Goal: Task Accomplishment & Management: Manage account settings

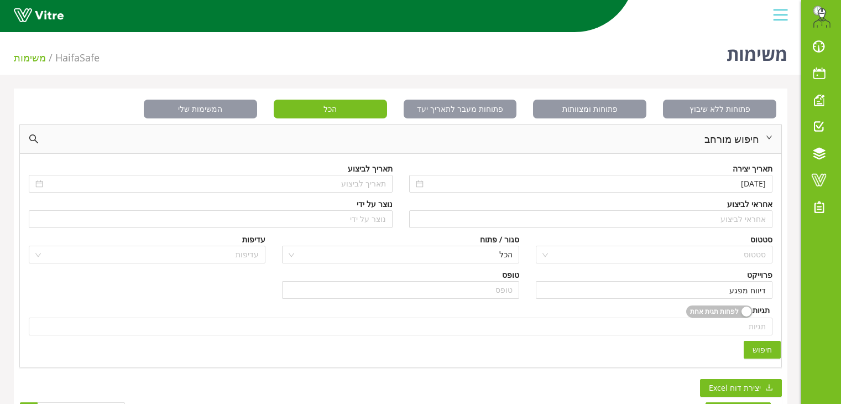
scroll to position [179, 0]
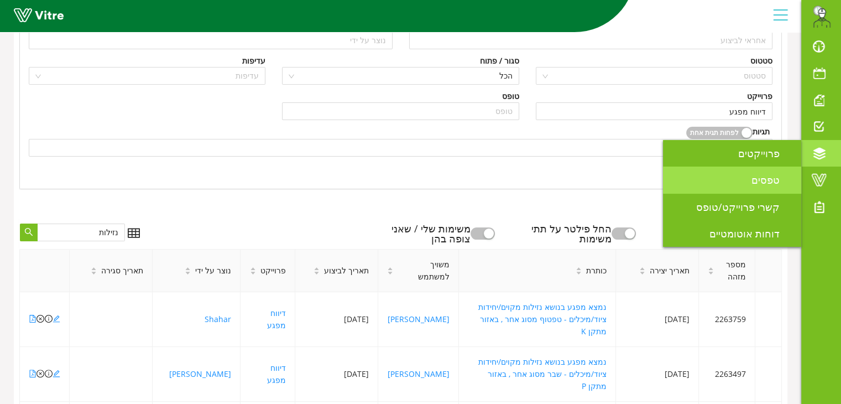
click at [770, 184] on span "טפסים" at bounding box center [772, 179] width 41 height 13
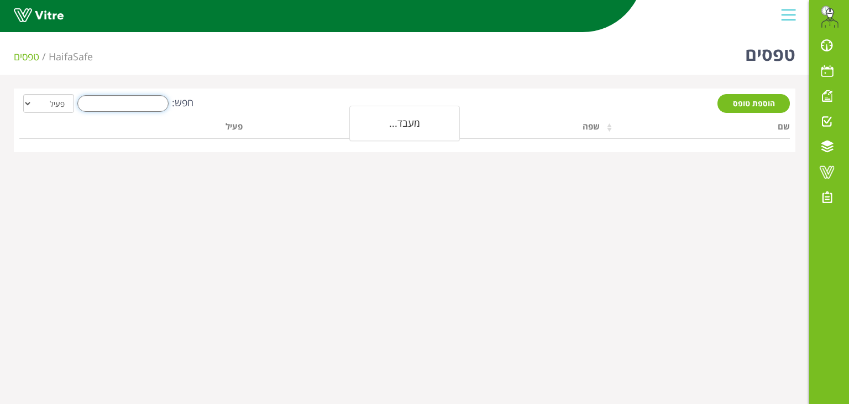
click at [139, 101] on input "חפש:" at bounding box center [122, 103] width 91 height 17
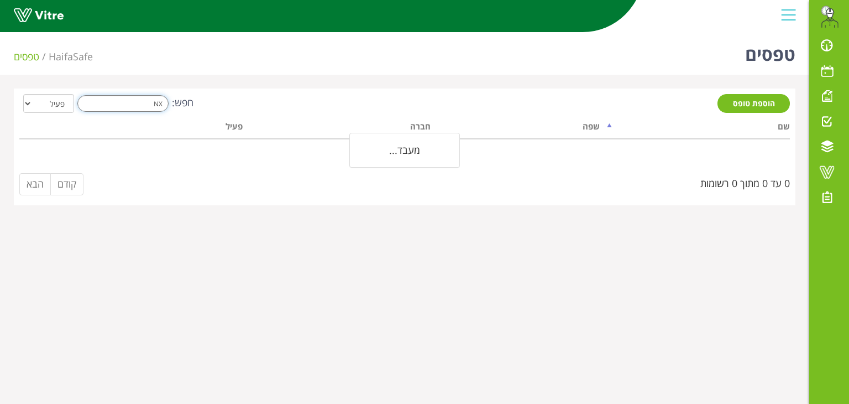
type input "N"
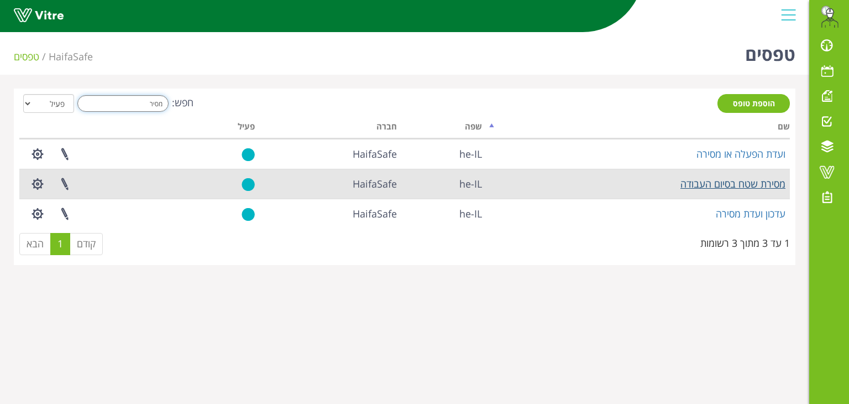
type input "מסיר"
click at [701, 186] on link "מסירת שטח בסיום העבודה" at bounding box center [733, 183] width 105 height 13
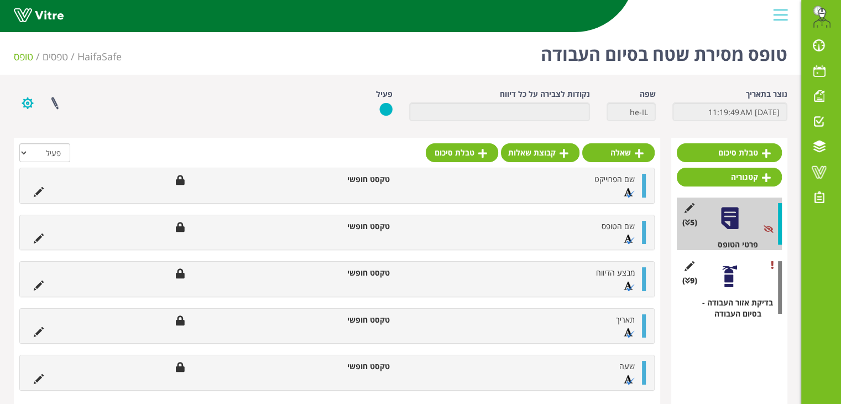
click at [29, 107] on button "button" at bounding box center [28, 102] width 28 height 29
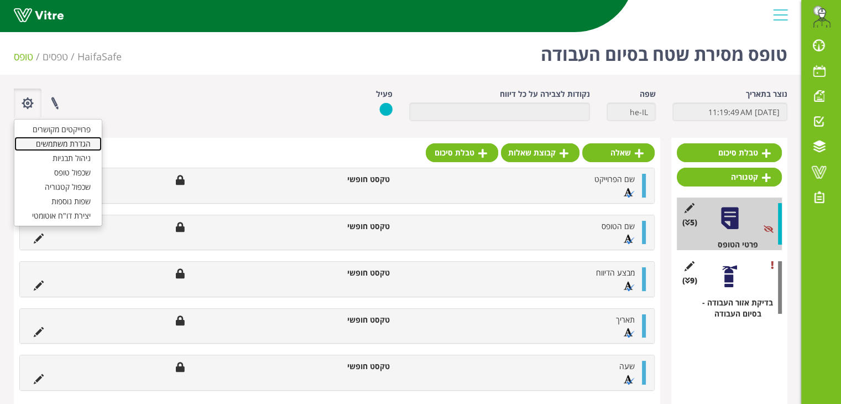
click at [75, 147] on link "הגדרת משתמשים" at bounding box center [57, 144] width 87 height 14
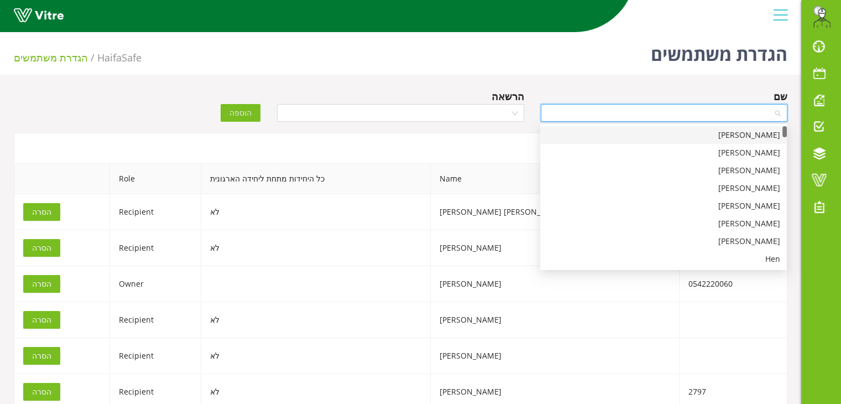
click at [732, 113] on input "search" at bounding box center [660, 113] width 226 height 17
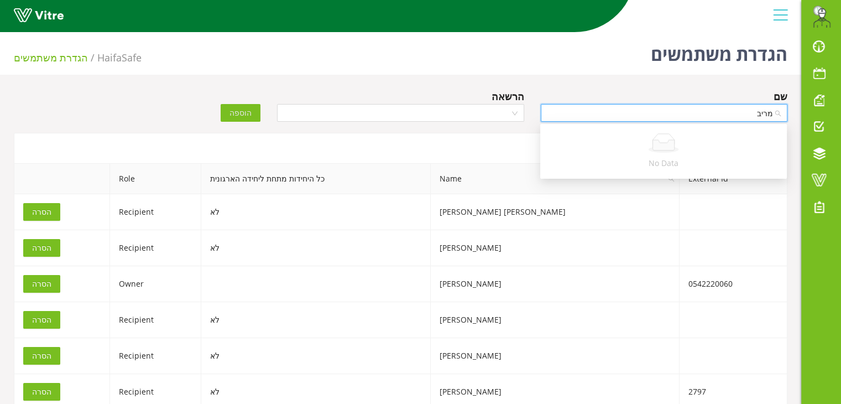
type input "מרי"
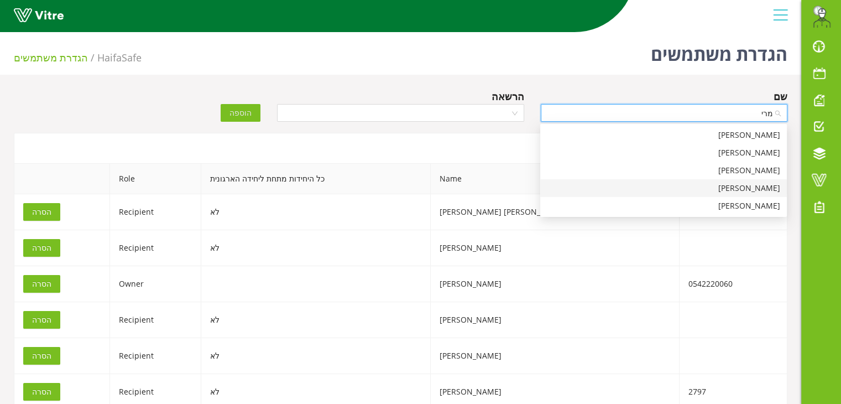
click at [761, 184] on div "מריה גוצ'נקו" at bounding box center [663, 188] width 233 height 12
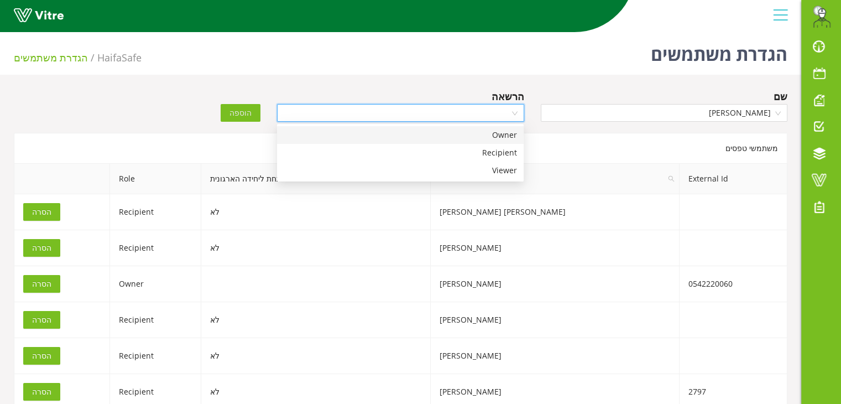
click at [484, 117] on input "search" at bounding box center [397, 113] width 226 height 17
click at [500, 132] on div "Owner" at bounding box center [400, 135] width 233 height 12
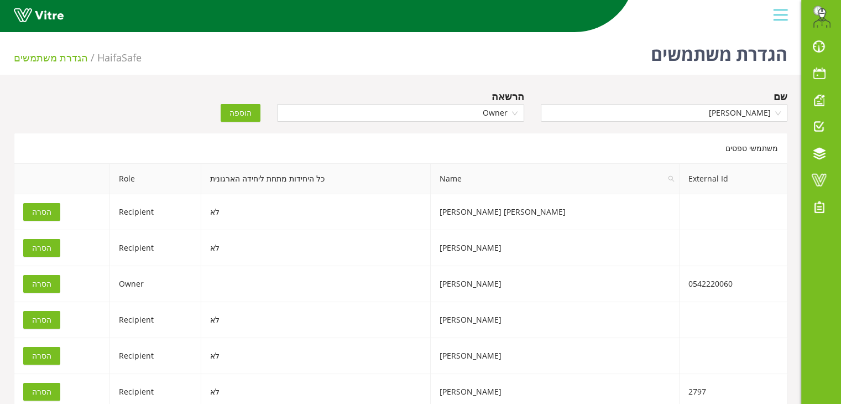
click at [247, 113] on span "הוספה" at bounding box center [240, 113] width 22 height 12
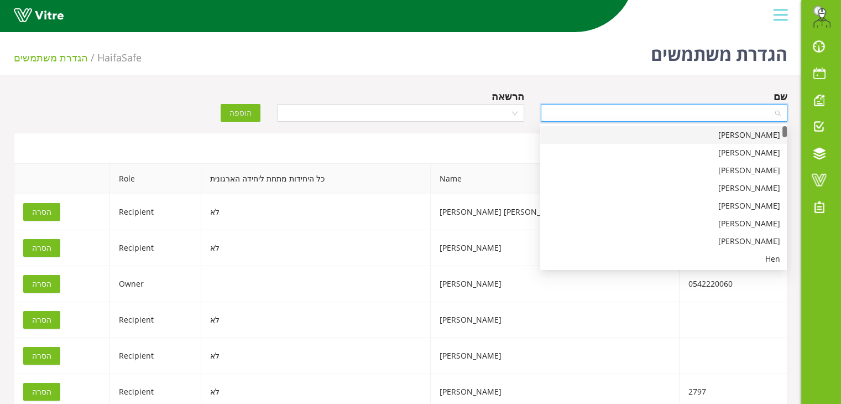
click at [588, 113] on input "search" at bounding box center [660, 113] width 226 height 17
type input "מיכא"
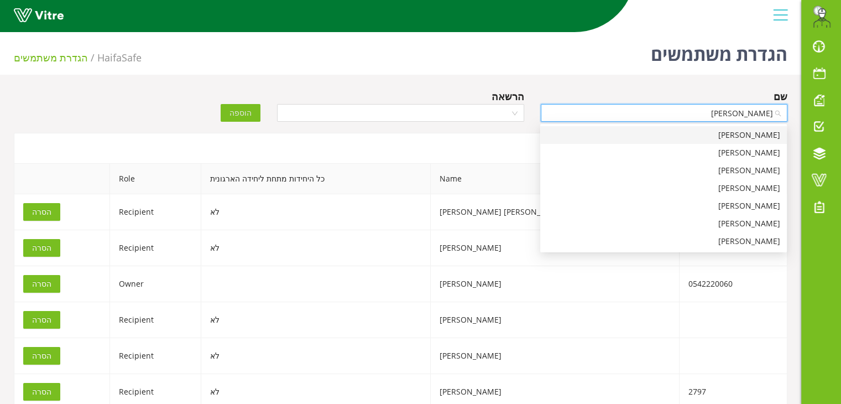
click at [770, 138] on div "מיכאל נפומניאשצי" at bounding box center [663, 135] width 233 height 12
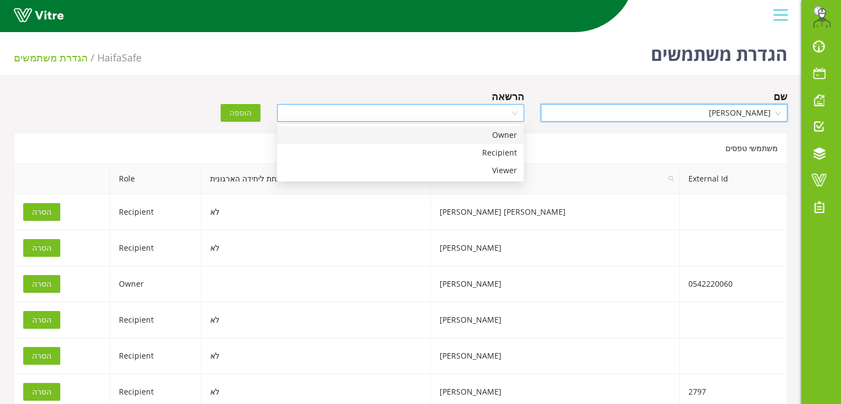
click at [518, 116] on div at bounding box center [400, 113] width 247 height 18
click at [504, 137] on div "Owner" at bounding box center [400, 135] width 233 height 12
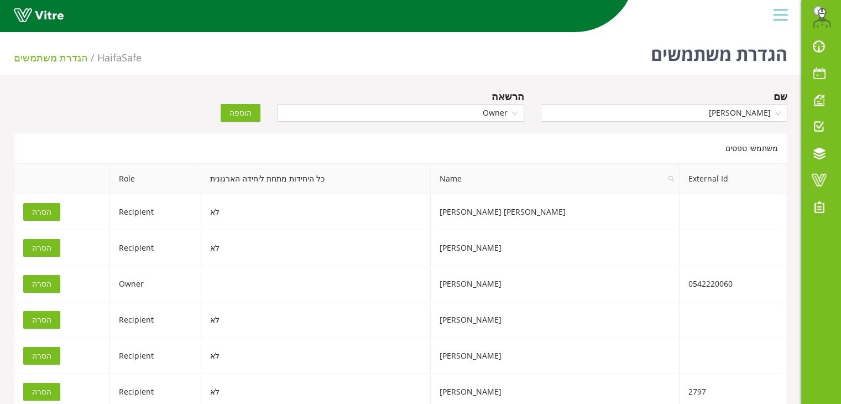
click at [241, 112] on span "הוספה" at bounding box center [240, 113] width 22 height 12
click at [630, 112] on input "search" at bounding box center [660, 113] width 226 height 17
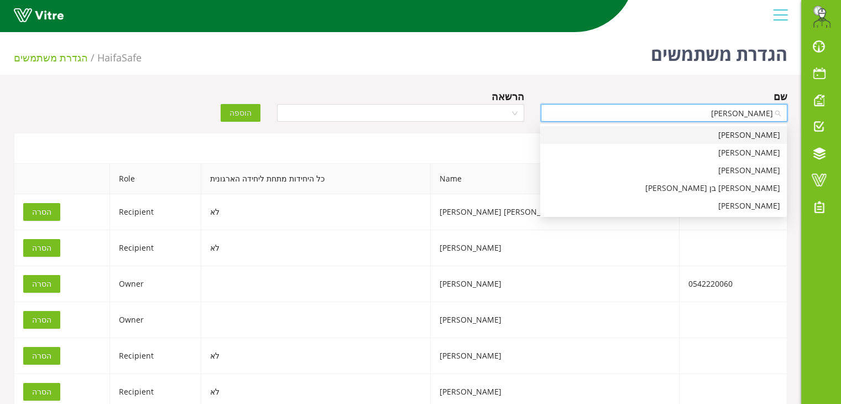
type input "אלעד"
click at [661, 149] on div "אלעד סיקסיק" at bounding box center [663, 153] width 233 height 12
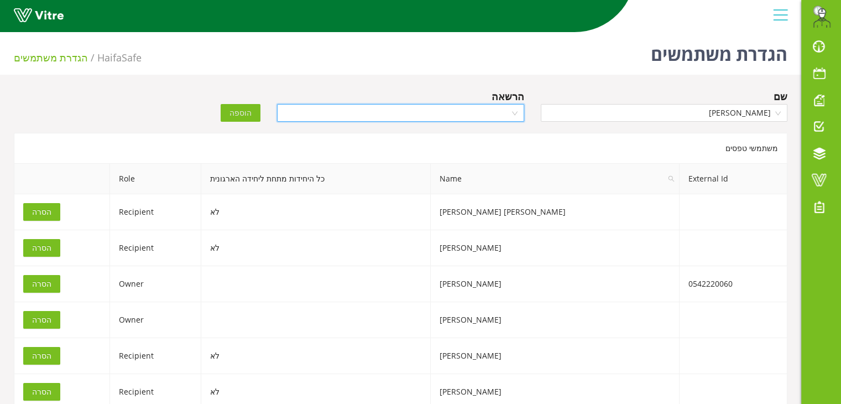
click at [484, 113] on input "search" at bounding box center [397, 113] width 226 height 17
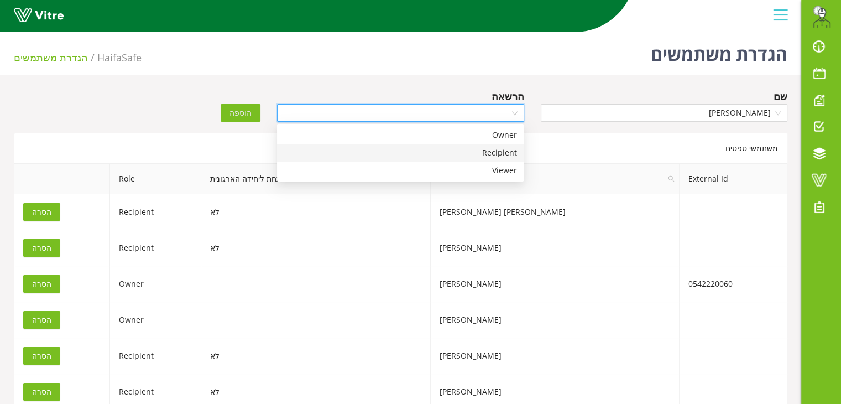
click at [484, 154] on div "Recipient" at bounding box center [400, 153] width 233 height 12
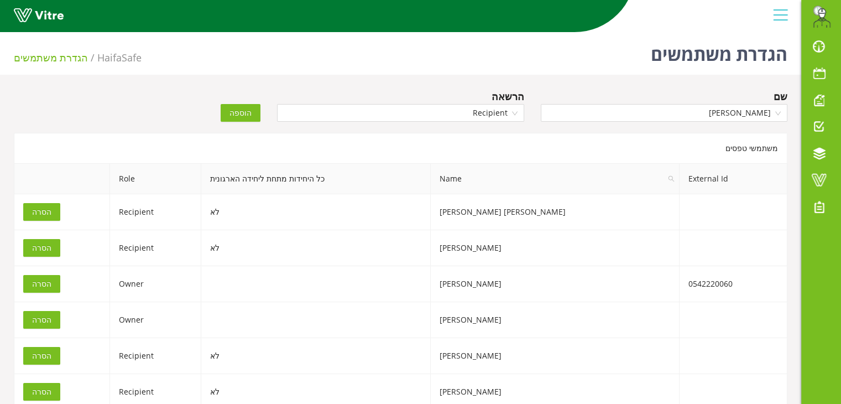
click at [244, 111] on span "הוספה" at bounding box center [240, 113] width 22 height 12
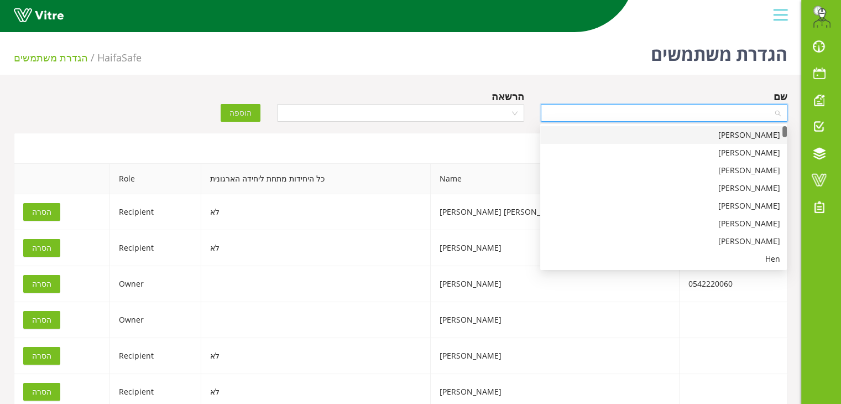
click at [680, 113] on input "search" at bounding box center [660, 113] width 226 height 17
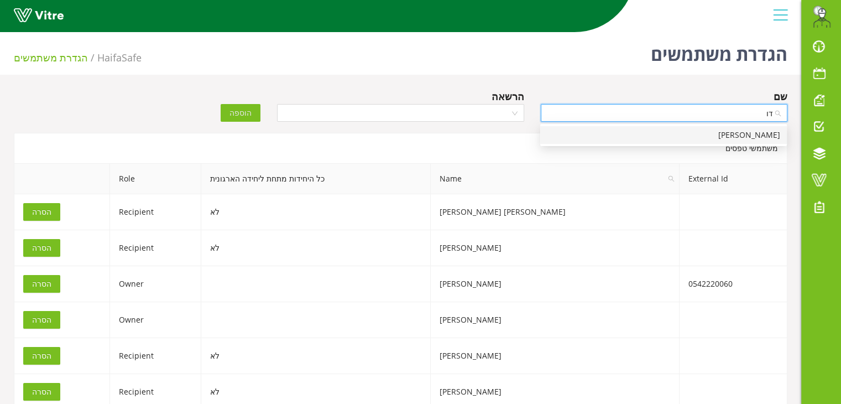
type input "ד"
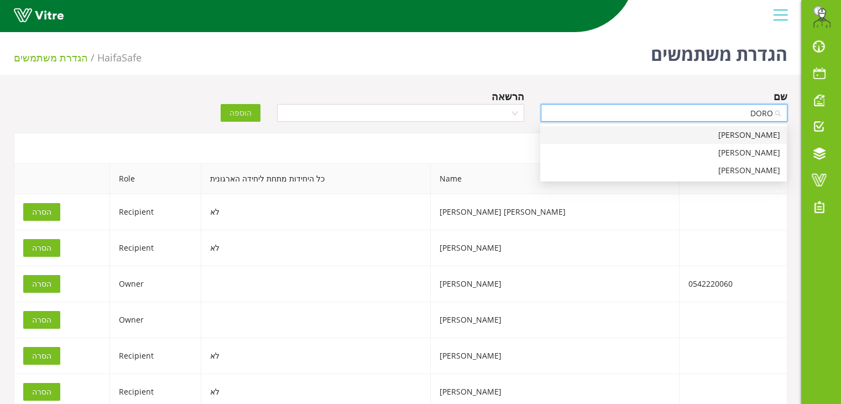
type input "DORON"
click at [773, 133] on div "Doron Ben Daniel" at bounding box center [663, 135] width 233 height 12
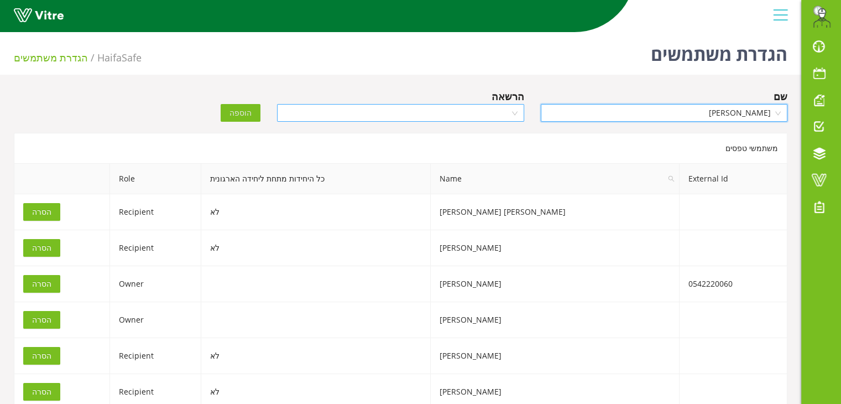
click at [484, 109] on input "search" at bounding box center [397, 113] width 226 height 17
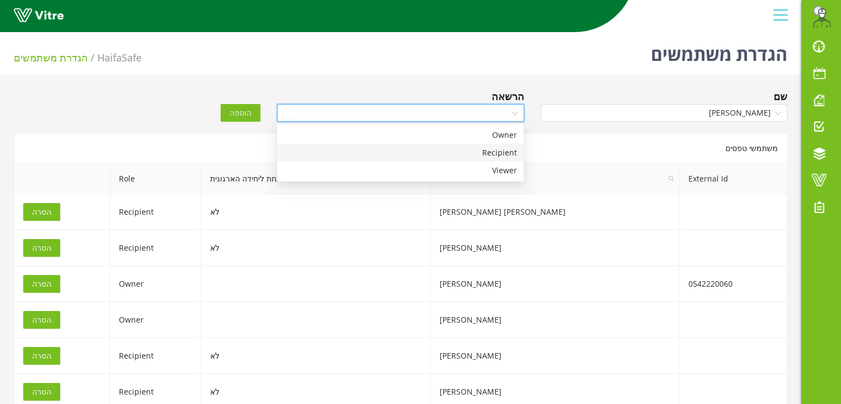
click at [486, 149] on div "Recipient" at bounding box center [400, 153] width 233 height 12
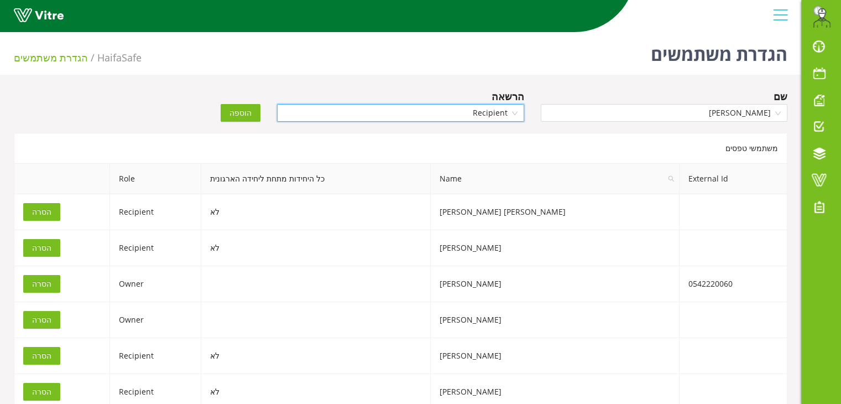
click at [243, 115] on span "הוספה" at bounding box center [240, 113] width 22 height 12
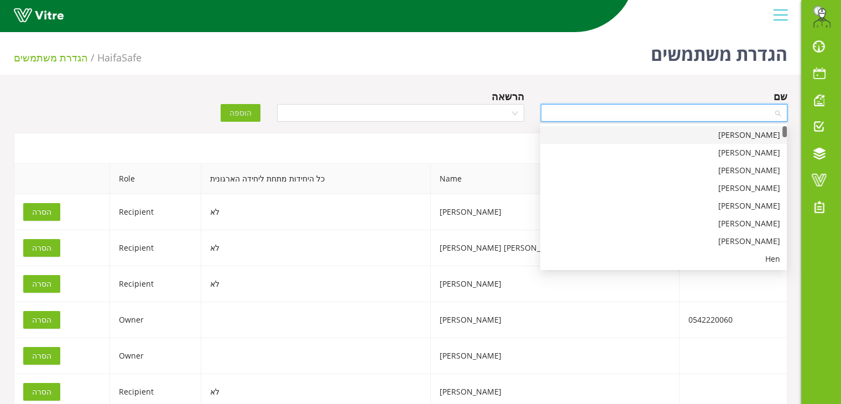
click at [554, 113] on input "search" at bounding box center [660, 113] width 226 height 17
type input "IDAN"
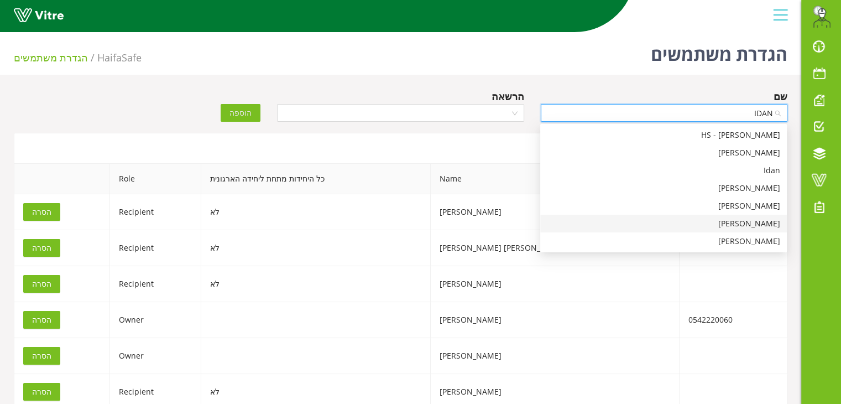
click at [751, 226] on div "Idan Hagag" at bounding box center [663, 223] width 233 height 12
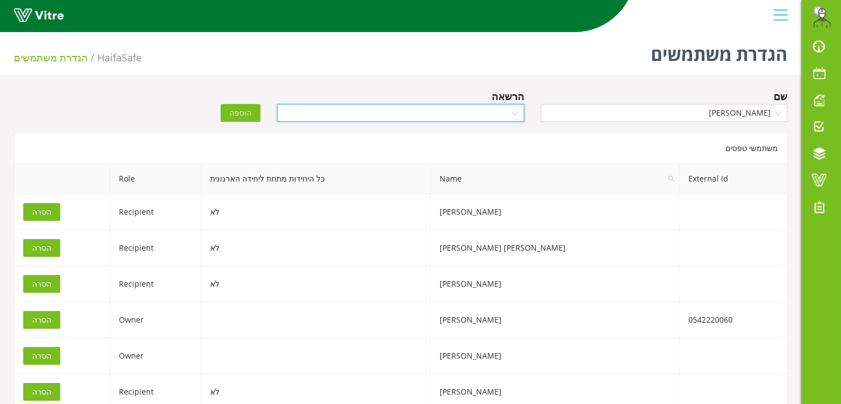
click at [483, 105] on input "search" at bounding box center [397, 113] width 226 height 17
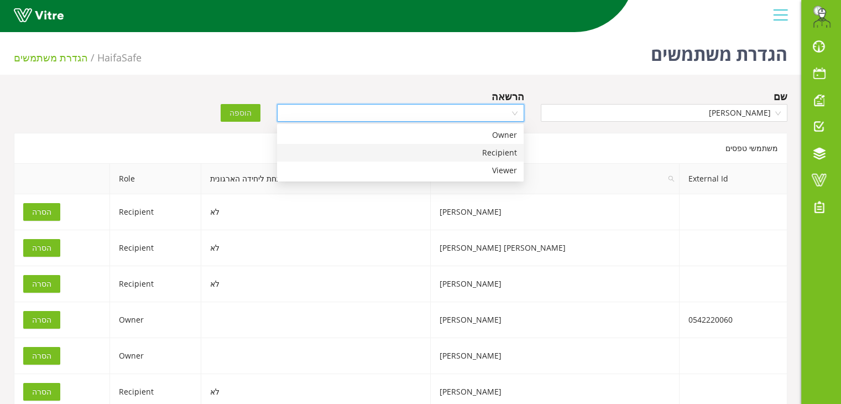
click at [489, 149] on div "Recipient" at bounding box center [400, 153] width 233 height 12
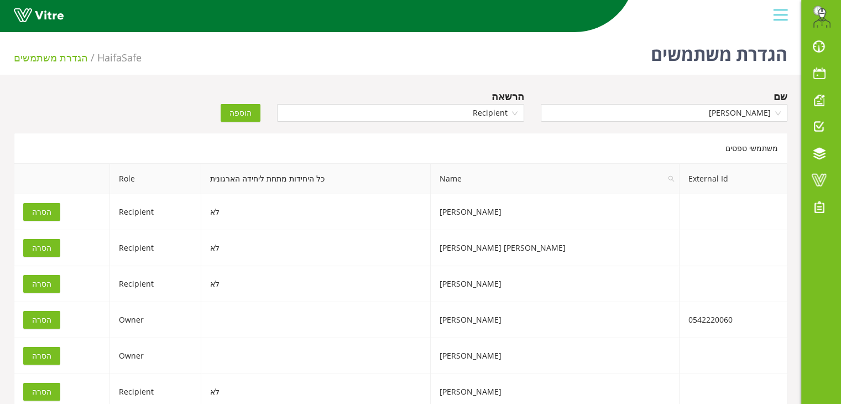
click at [234, 112] on span "הוספה" at bounding box center [240, 113] width 22 height 12
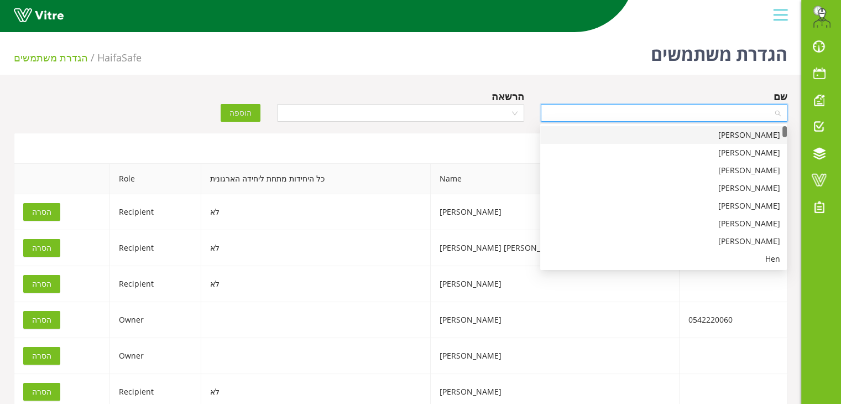
click at [592, 110] on input "search" at bounding box center [660, 113] width 226 height 17
type input "ZV"
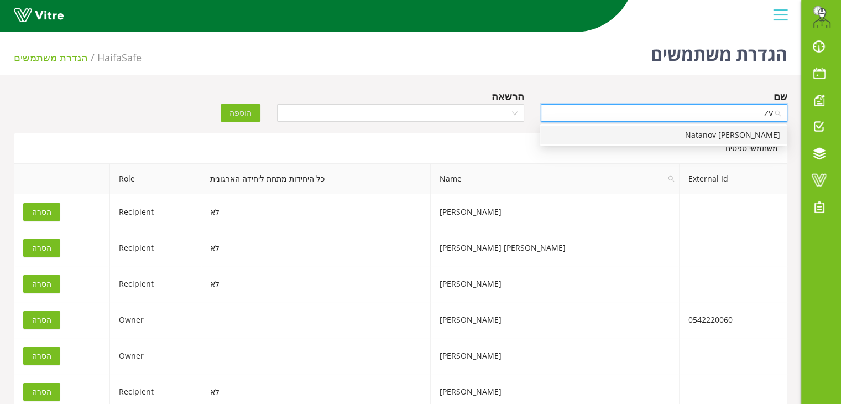
click at [654, 129] on div "Zvulon Natanov" at bounding box center [663, 135] width 233 height 12
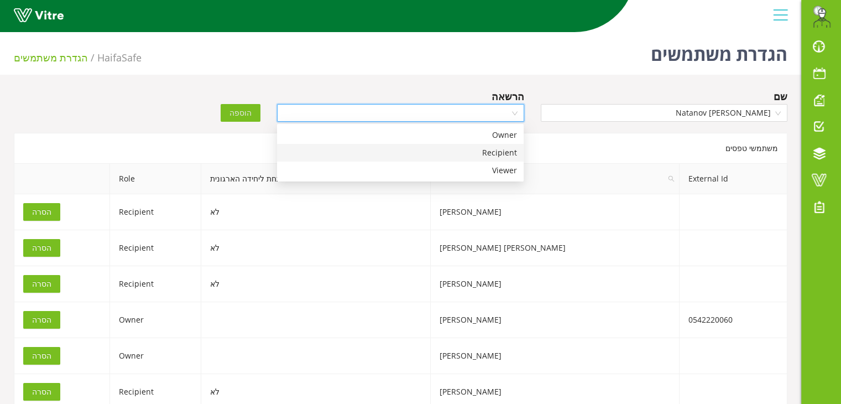
click at [467, 110] on input "search" at bounding box center [397, 113] width 226 height 17
click at [451, 153] on div "Recipient" at bounding box center [400, 153] width 233 height 12
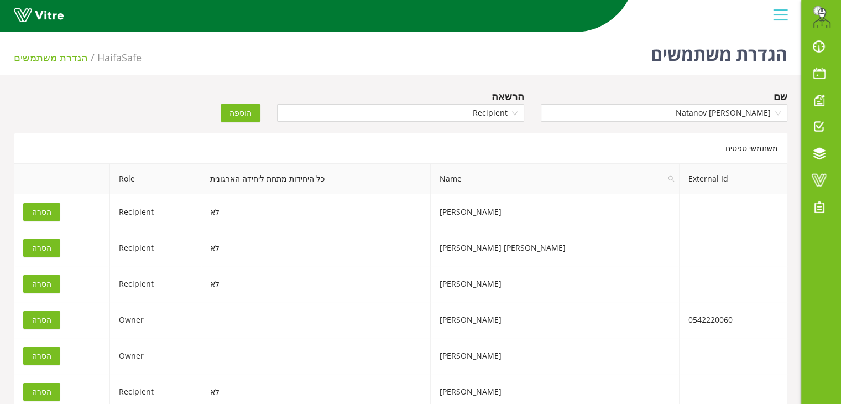
click at [245, 116] on span "הוספה" at bounding box center [240, 113] width 22 height 12
